Goal: Task Accomplishment & Management: Manage account settings

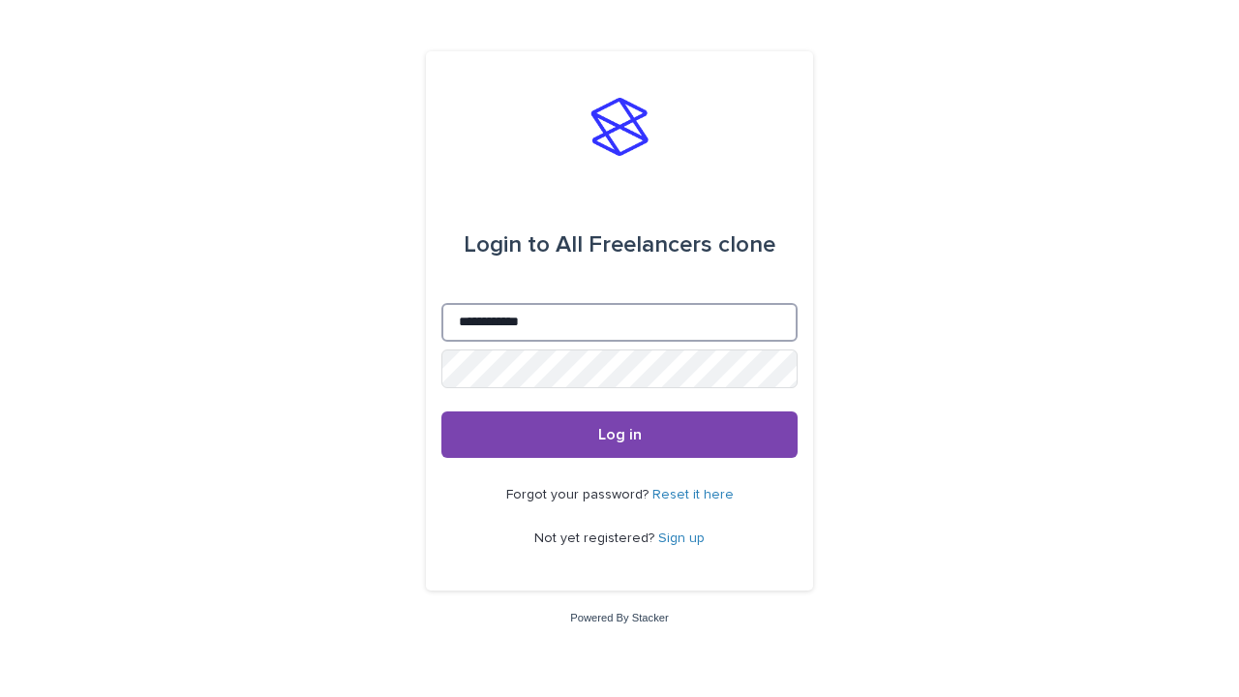
type input "**********"
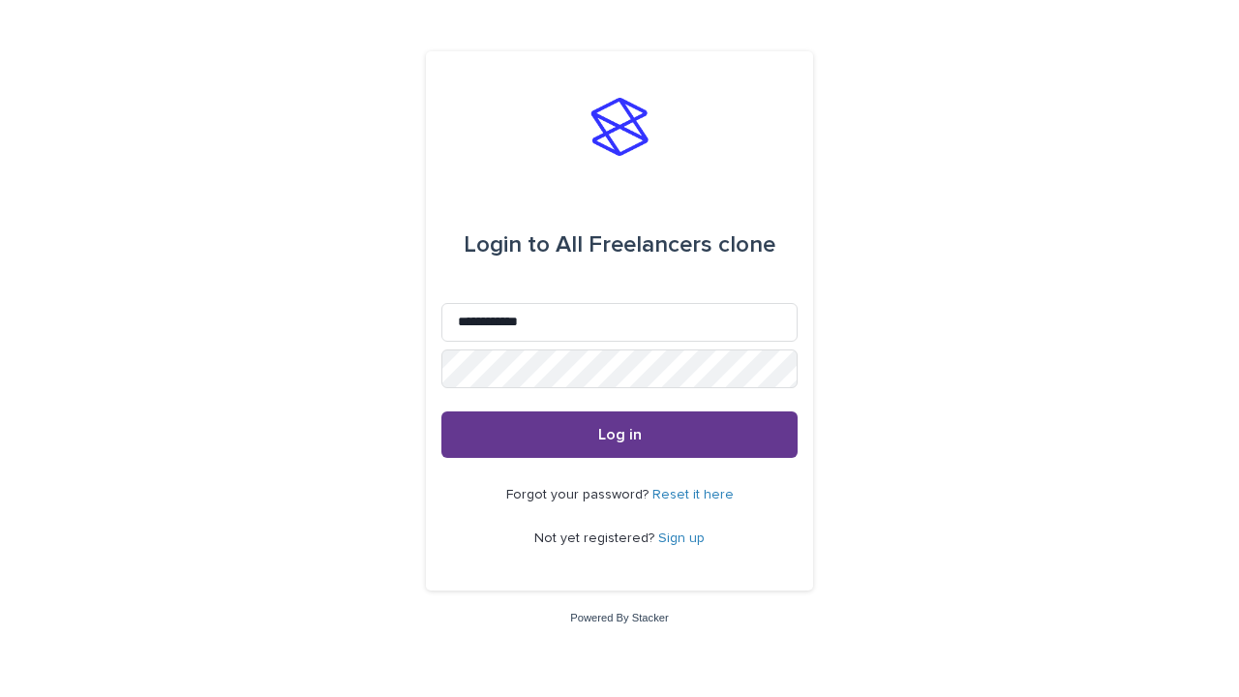
click at [619, 434] on span "Log in" at bounding box center [620, 434] width 44 height 15
